Goal: Task Accomplishment & Management: Use online tool/utility

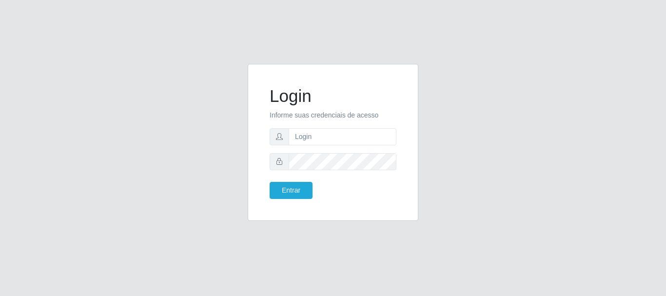
click at [330, 133] on input "text" at bounding box center [343, 136] width 108 height 17
type input "Ubiratan@confglacer"
click at [270, 182] on button "Entrar" at bounding box center [291, 190] width 43 height 17
click at [295, 194] on button "Entrar" at bounding box center [291, 190] width 43 height 17
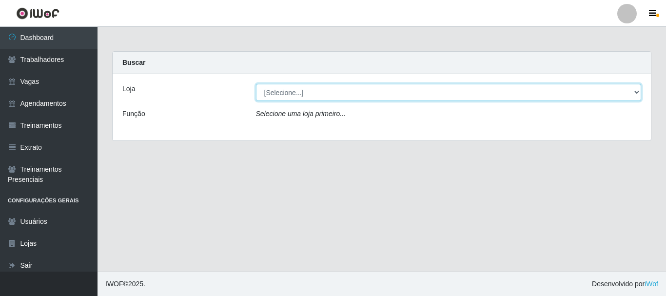
drag, startPoint x: 293, startPoint y: 92, endPoint x: 299, endPoint y: 99, distance: 9.3
click at [293, 92] on select "[Selecione...] Glace Real Confeitaria" at bounding box center [449, 92] width 386 height 17
select select "445"
click at [256, 84] on select "[Selecione...] Glace Real Confeitaria" at bounding box center [449, 92] width 386 height 17
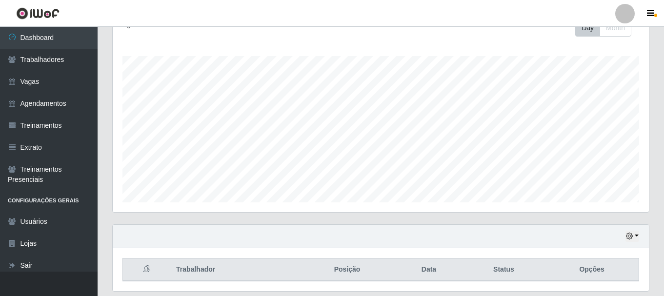
scroll to position [178, 0]
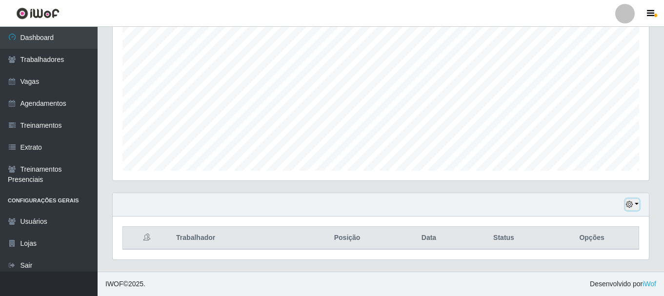
click at [637, 203] on button "button" at bounding box center [632, 204] width 14 height 11
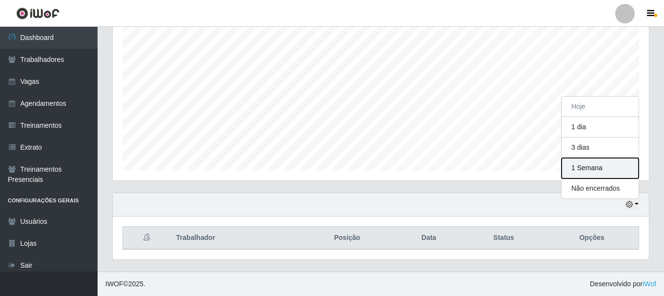
click at [600, 168] on button "1 Semana" at bounding box center [599, 168] width 77 height 20
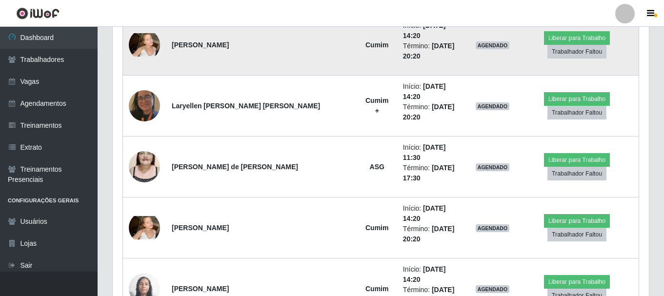
scroll to position [584, 0]
